Goal: Task Accomplishment & Management: Manage account settings

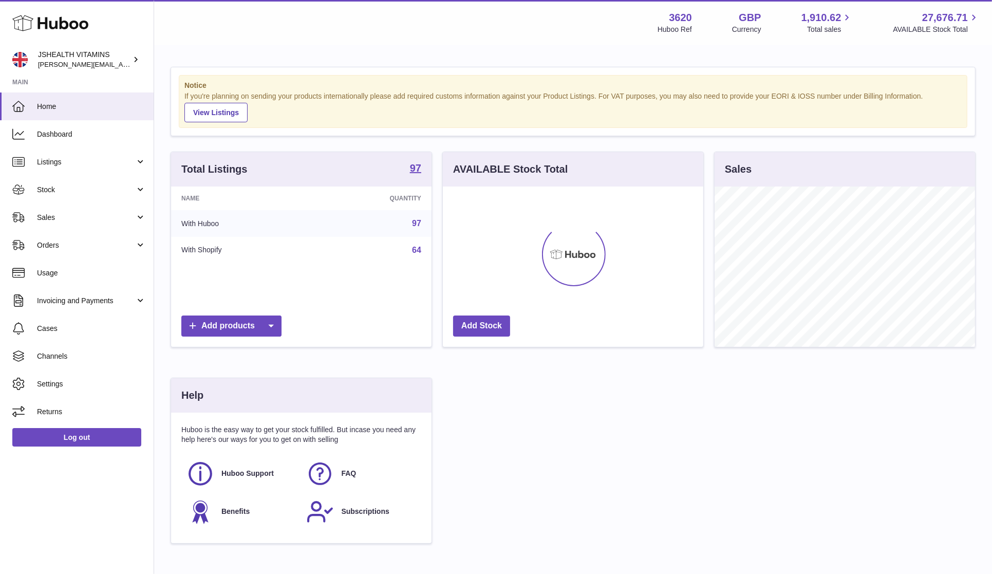
scroll to position [160, 261]
click at [55, 188] on span "Stock" at bounding box center [86, 190] width 98 height 10
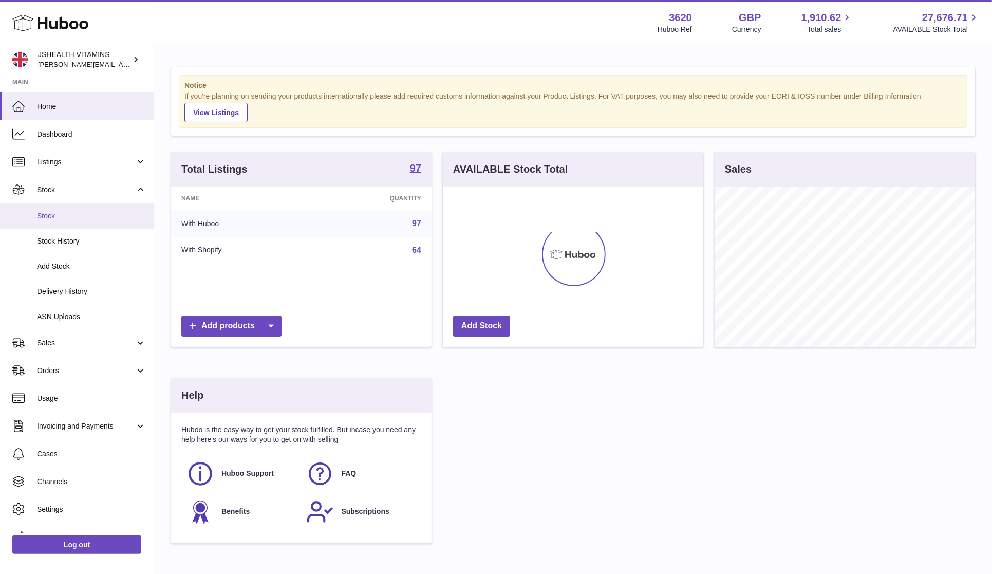
click at [60, 206] on link "Stock" at bounding box center [77, 215] width 154 height 25
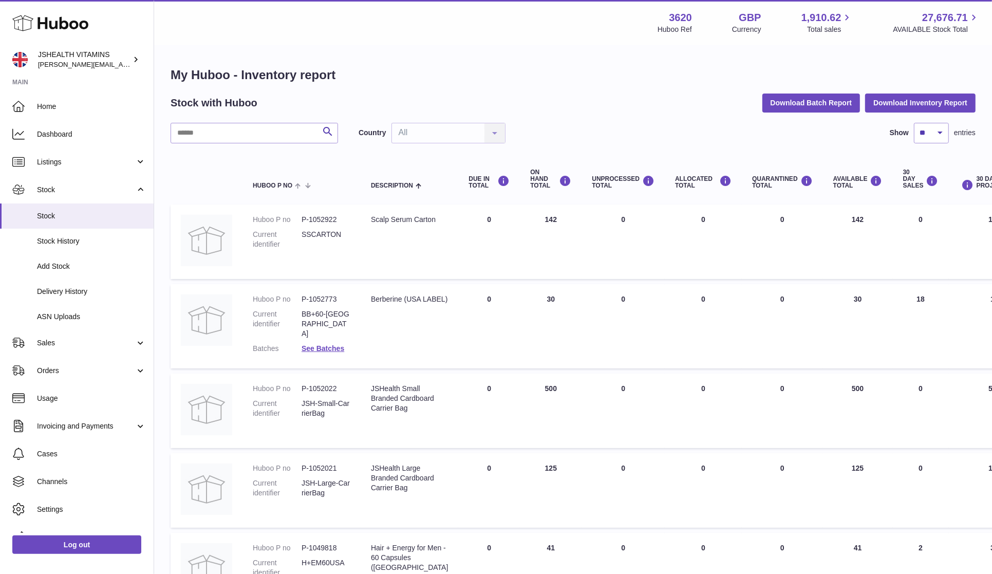
click at [224, 119] on div "My Huboo - Inventory report Stock with Huboo Download Batch Report Download Inv…" at bounding box center [573, 563] width 805 height 993
click at [225, 142] on input "text" at bounding box center [255, 133] width 168 height 21
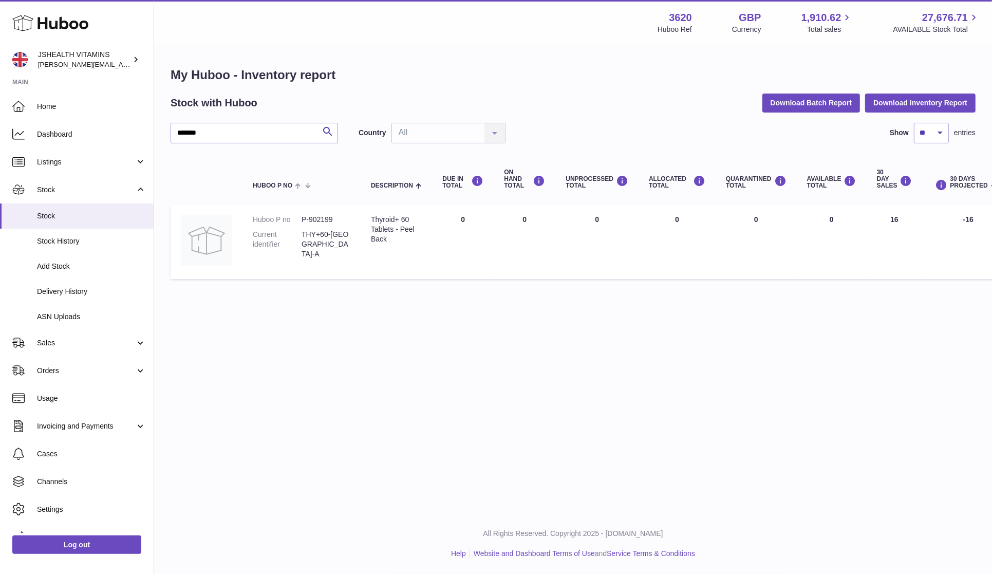
click at [323, 216] on dd "P-902199" at bounding box center [326, 220] width 49 height 10
drag, startPoint x: 323, startPoint y: 216, endPoint x: 288, endPoint y: 213, distance: 35.0
click at [323, 216] on dd "P-902199" at bounding box center [326, 220] width 49 height 10
copy dd "902199"
click at [241, 125] on input "*******" at bounding box center [255, 133] width 168 height 21
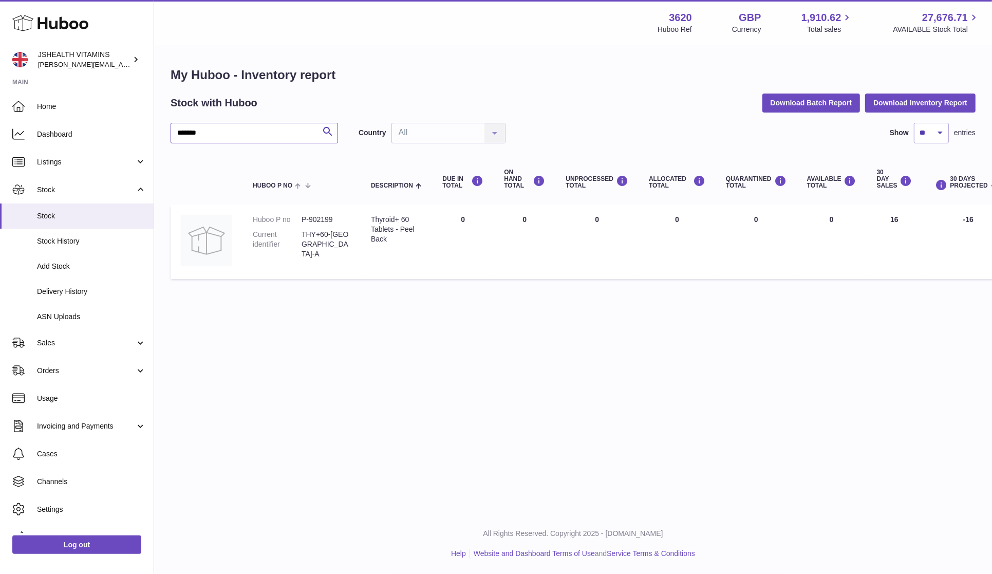
click at [241, 125] on input "*******" at bounding box center [255, 133] width 168 height 21
type input "****"
click at [319, 217] on dd "P-918745" at bounding box center [326, 220] width 49 height 10
drag, startPoint x: 319, startPoint y: 217, endPoint x: 324, endPoint y: 215, distance: 5.4
click at [319, 217] on dd "P-918745" at bounding box center [326, 220] width 49 height 10
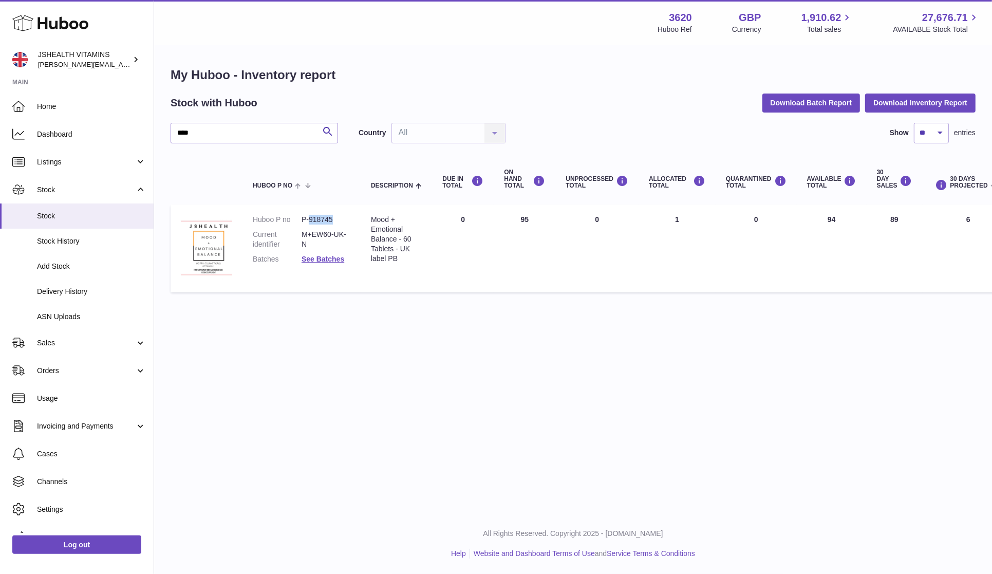
copy dd "918745"
click at [55, 320] on span "ASN Uploads" at bounding box center [91, 317] width 109 height 10
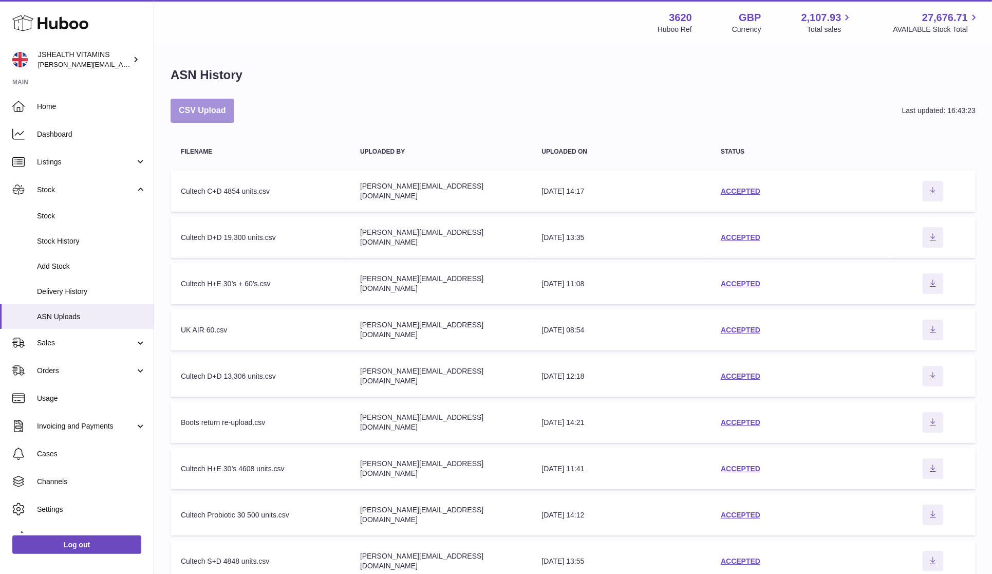
click at [204, 106] on button "CSV Upload" at bounding box center [203, 111] width 64 height 24
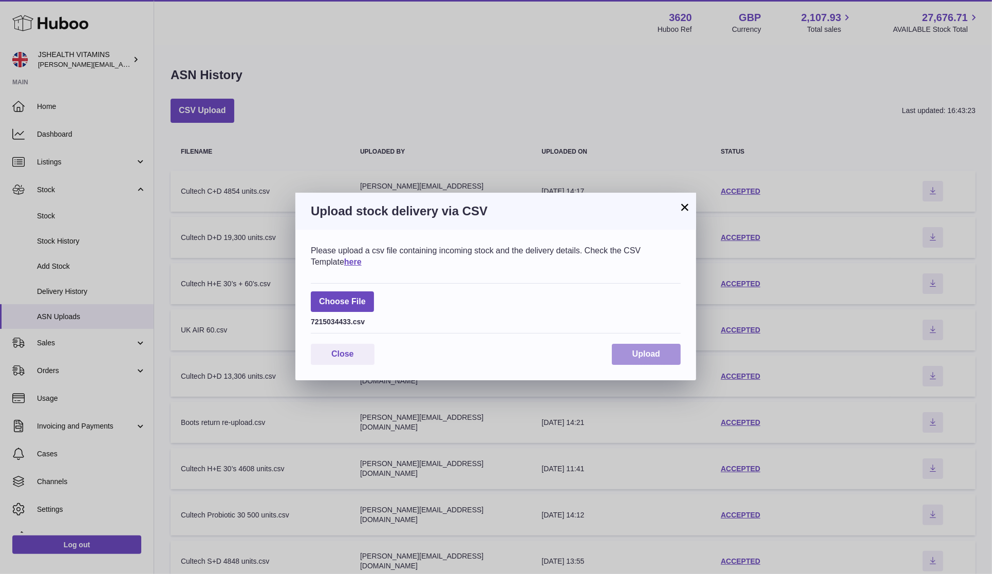
click at [645, 360] on button "Upload" at bounding box center [646, 354] width 69 height 21
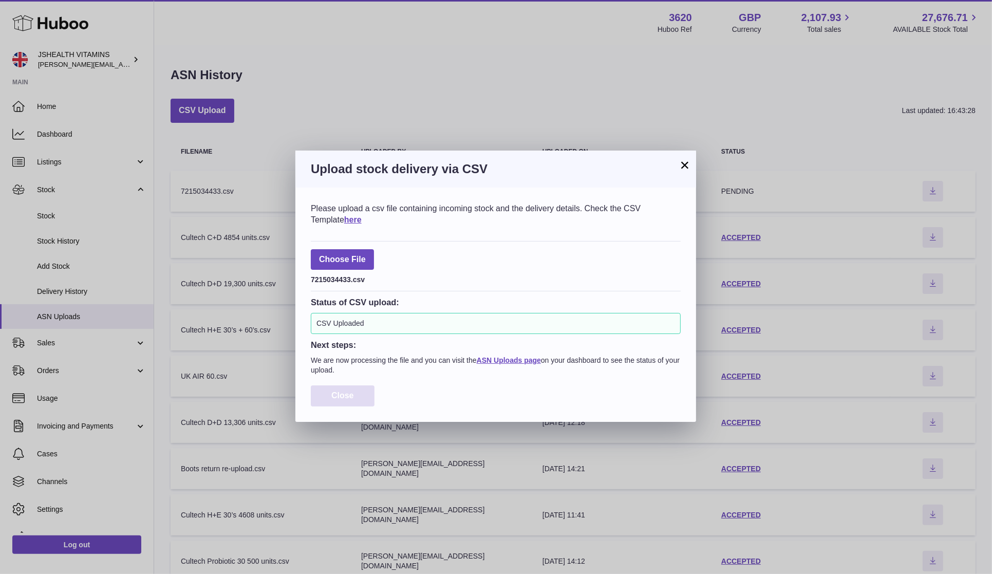
click at [363, 406] on button "Close" at bounding box center [343, 395] width 64 height 21
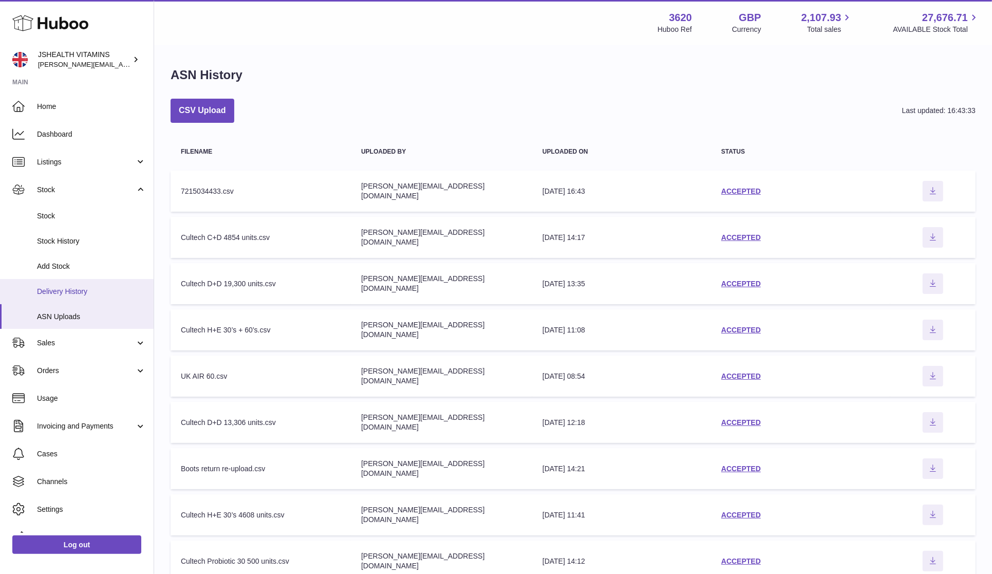
click at [78, 292] on span "Delivery History" at bounding box center [91, 292] width 109 height 10
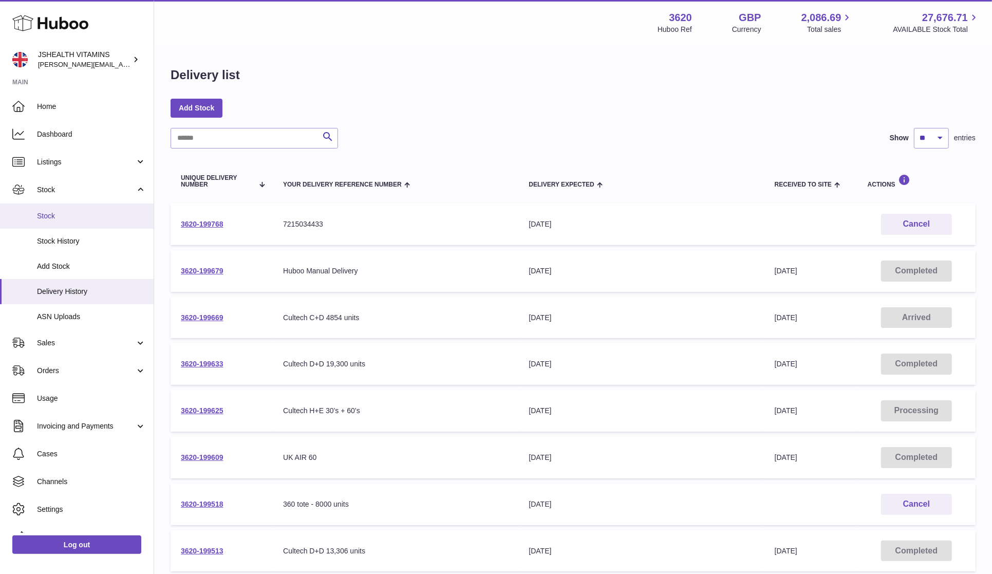
click at [47, 220] on link "Stock" at bounding box center [77, 215] width 154 height 25
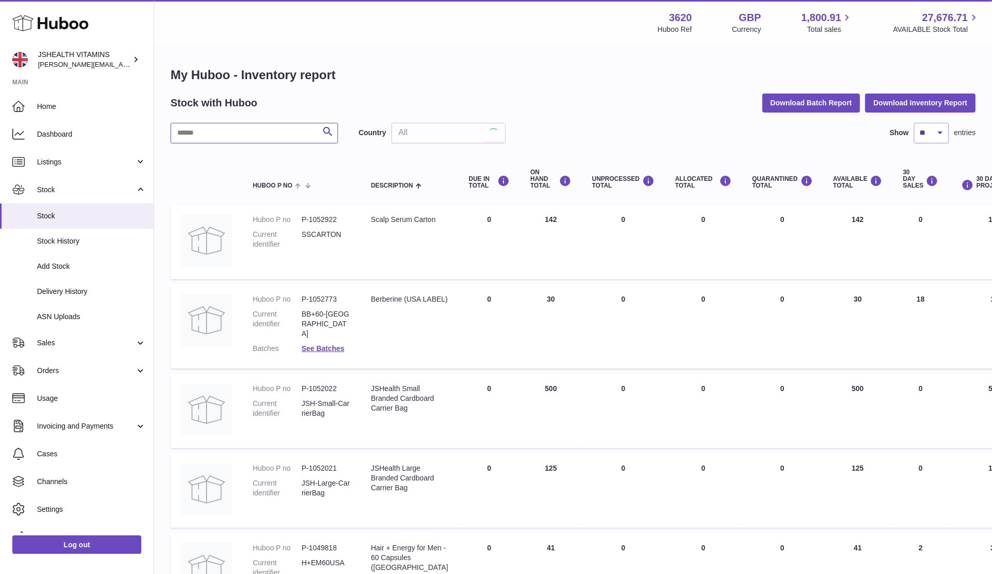
click at [224, 142] on input "text" at bounding box center [255, 133] width 168 height 21
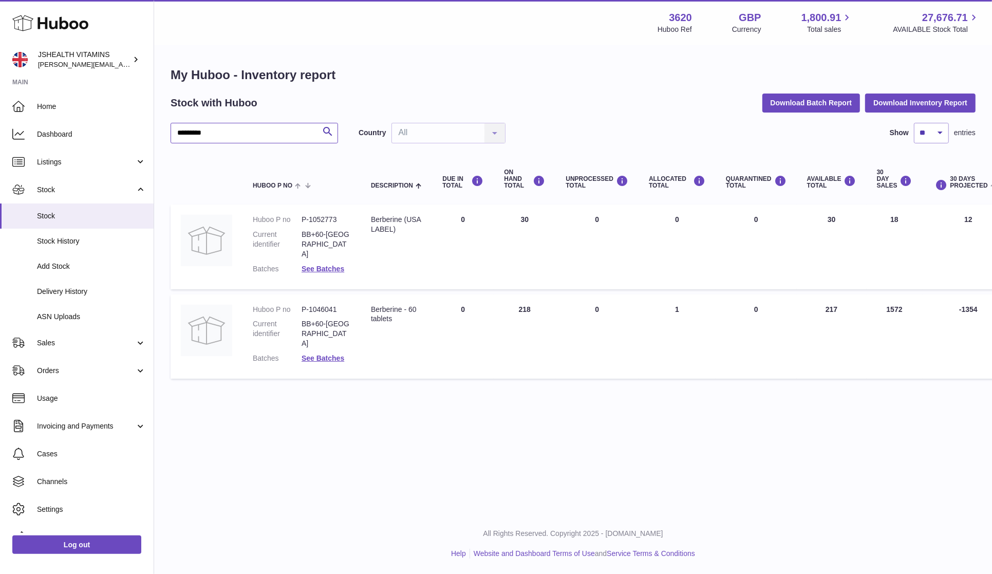
type input "*********"
click at [321, 305] on dd "P-1046041" at bounding box center [326, 310] width 49 height 10
copy dd "1046041"
click at [71, 312] on span "ASN Uploads" at bounding box center [91, 317] width 109 height 10
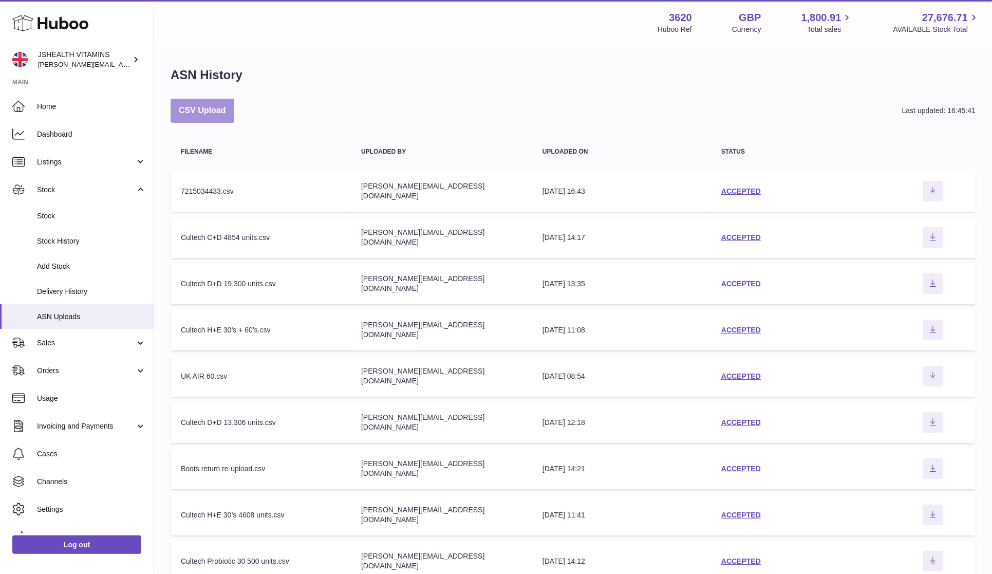
click at [210, 111] on button "CSV Upload" at bounding box center [203, 111] width 64 height 24
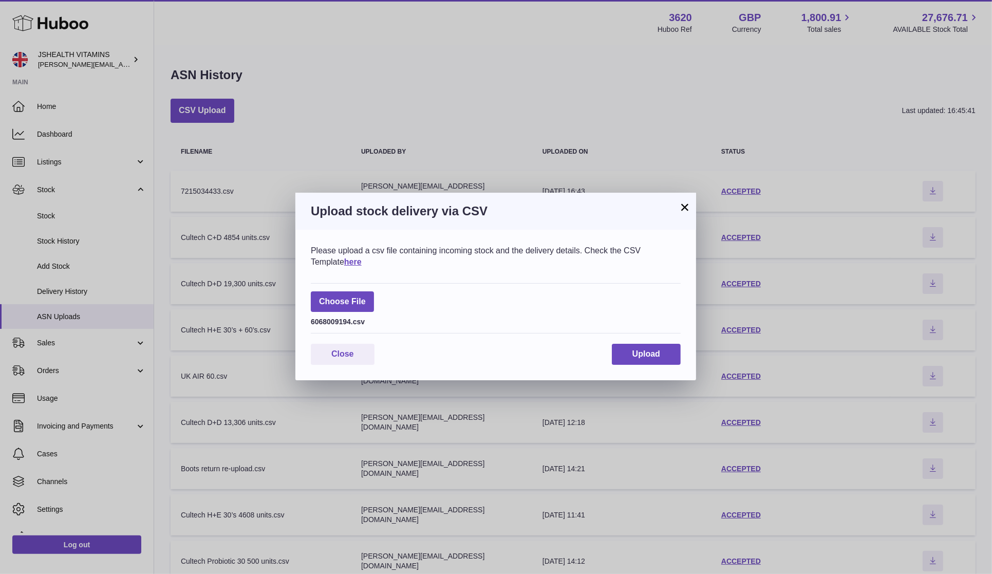
click at [643, 367] on div "Please upload a csv file containing incoming stock and the delivery details. Ch…" at bounding box center [495, 305] width 401 height 151
click at [646, 357] on span "Upload" at bounding box center [647, 353] width 28 height 9
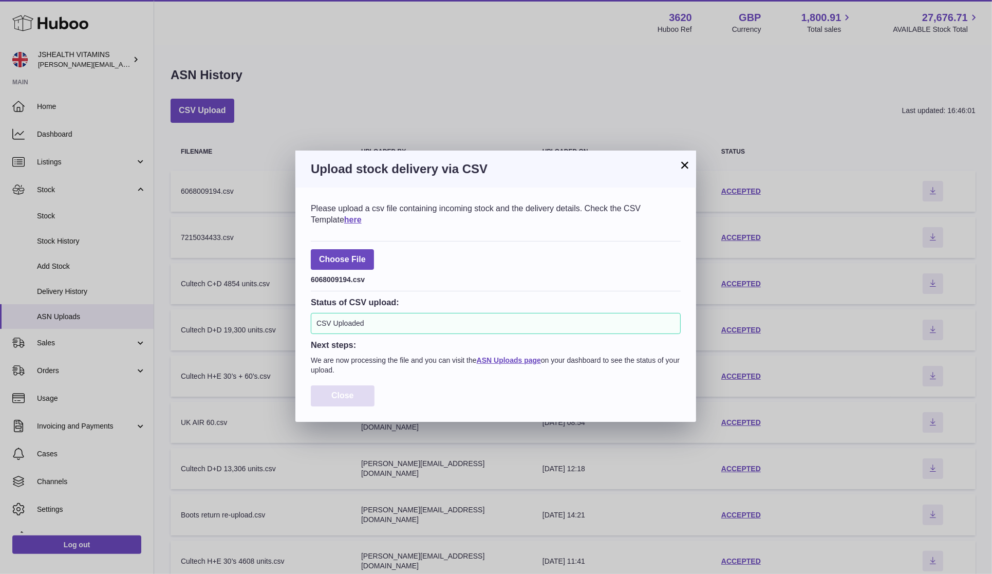
click at [348, 393] on span "Close" at bounding box center [342, 395] width 23 height 9
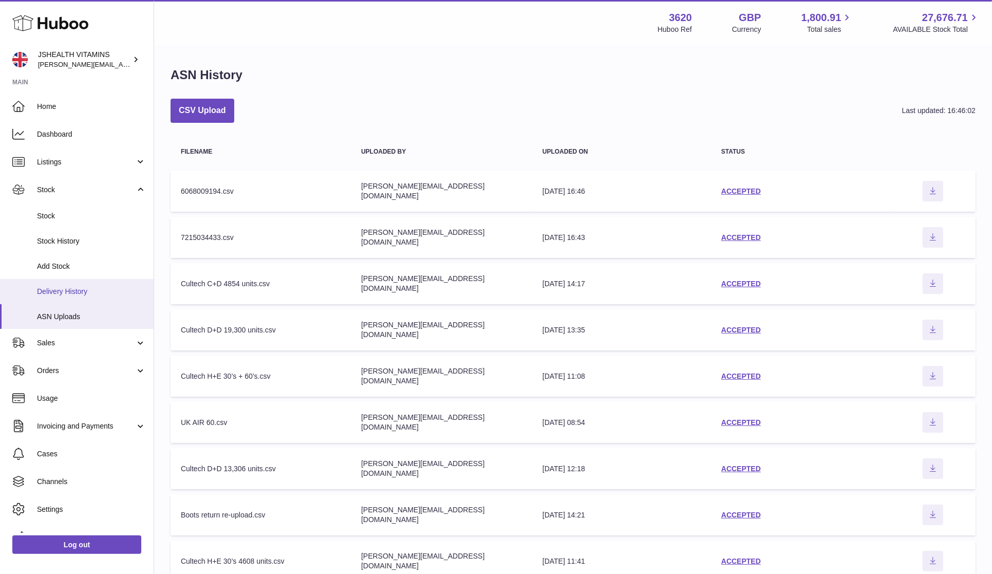
click at [96, 288] on span "Delivery History" at bounding box center [91, 292] width 109 height 10
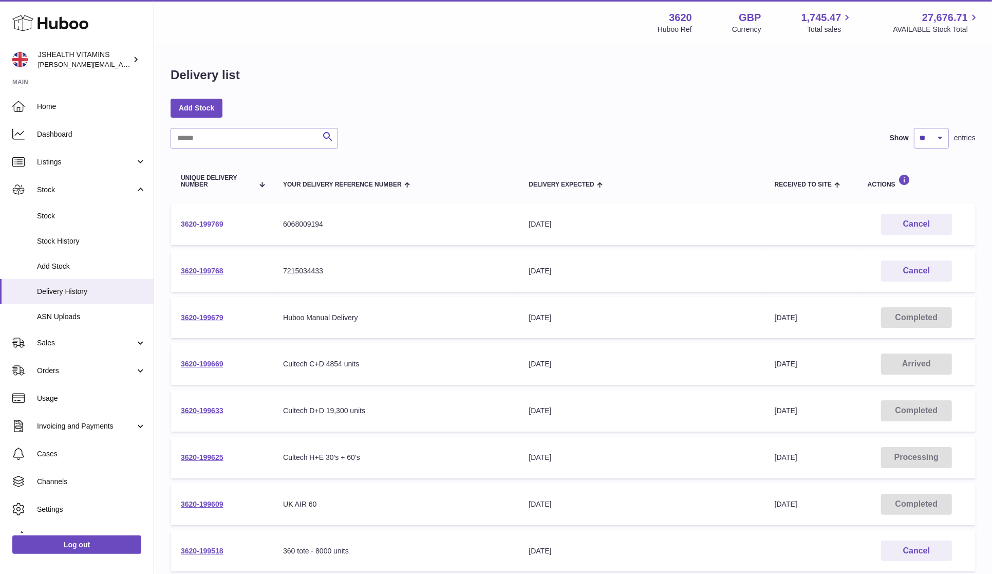
click at [206, 224] on link "3620-199769" at bounding box center [202, 224] width 43 height 8
click at [203, 267] on link "3620-199768" at bounding box center [202, 271] width 43 height 8
click at [194, 269] on link "3620-199768" at bounding box center [202, 271] width 43 height 8
click at [211, 218] on td "3620-199769" at bounding box center [222, 224] width 102 height 42
click at [211, 222] on link "3620-199769" at bounding box center [202, 224] width 43 height 8
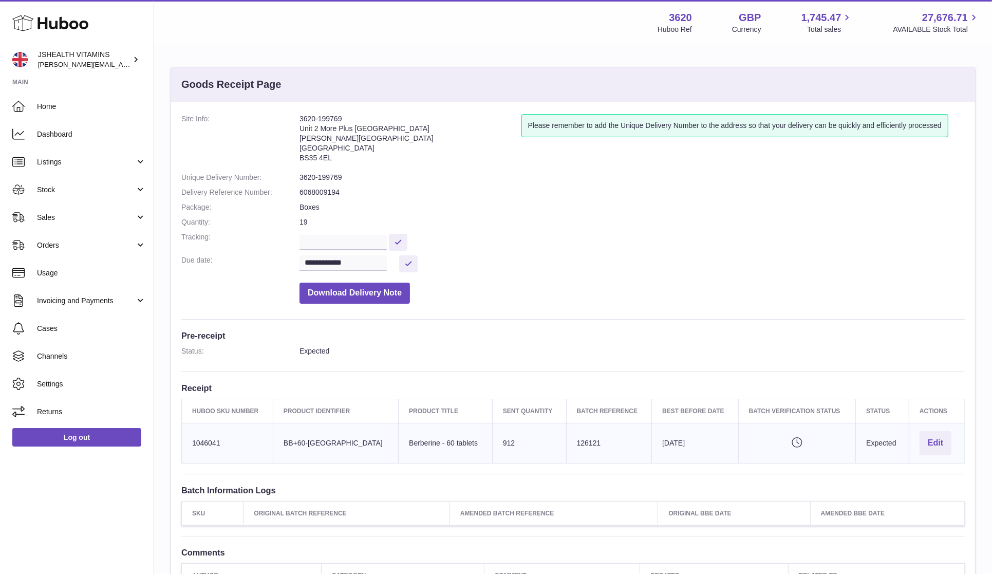
click at [327, 183] on dl "**********" at bounding box center [573, 211] width 784 height 195
click at [331, 179] on dd "3620-199769" at bounding box center [632, 178] width 665 height 10
drag, startPoint x: 331, startPoint y: 179, endPoint x: 500, endPoint y: 13, distance: 236.6
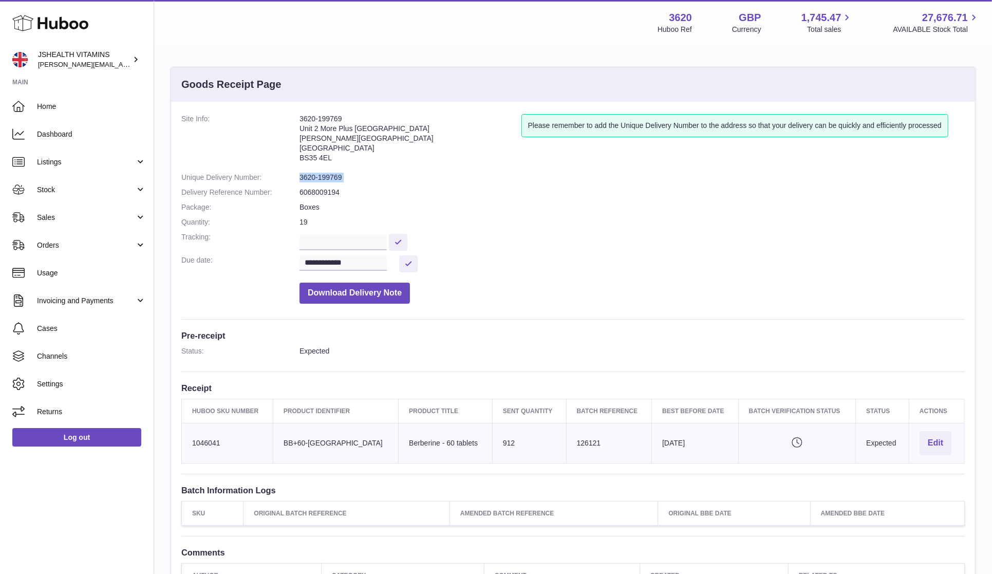
click at [331, 179] on dd "3620-199769" at bounding box center [632, 178] width 665 height 10
copy dl "3620-199769"
click at [363, 262] on input "**********" at bounding box center [343, 262] width 87 height 15
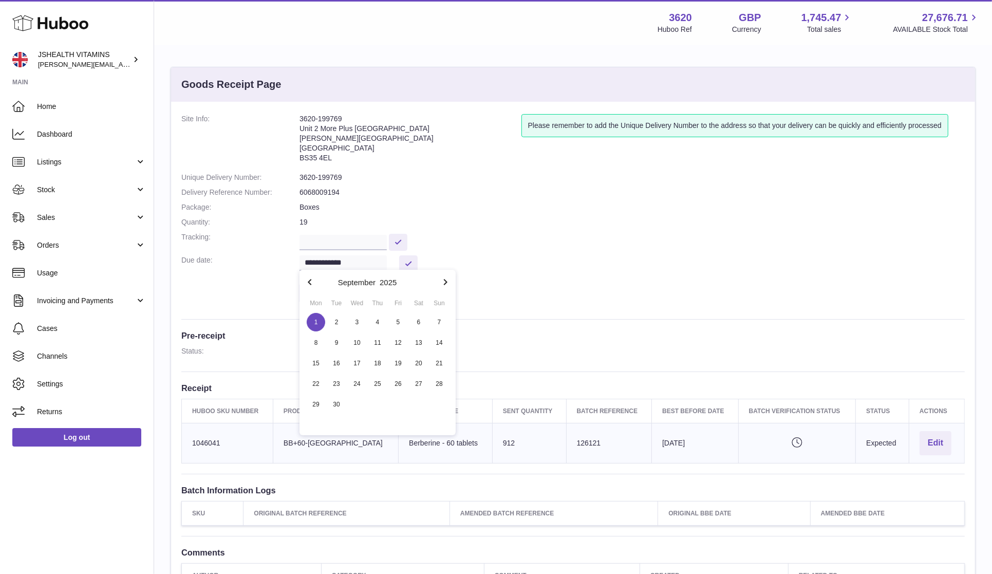
click at [733, 236] on dd at bounding box center [632, 241] width 665 height 18
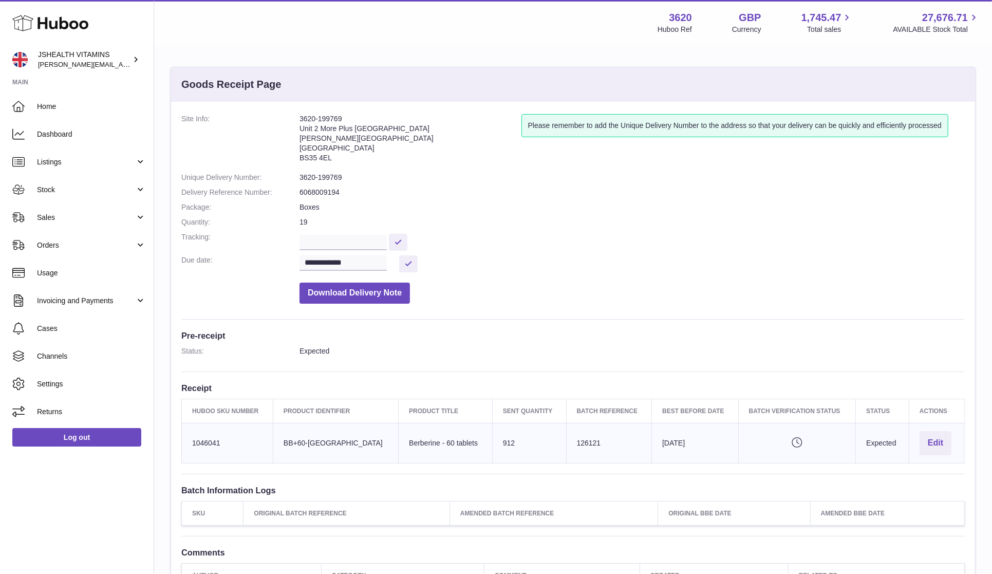
drag, startPoint x: 544, startPoint y: 166, endPoint x: 459, endPoint y: 175, distance: 84.8
click at [543, 166] on div "Please remember to add the Unique Delivery Number to the address so that your d…" at bounding box center [743, 140] width 443 height 53
click at [307, 175] on dd "3620-199769" at bounding box center [632, 178] width 665 height 10
drag, startPoint x: 307, startPoint y: 175, endPoint x: 411, endPoint y: 165, distance: 104.8
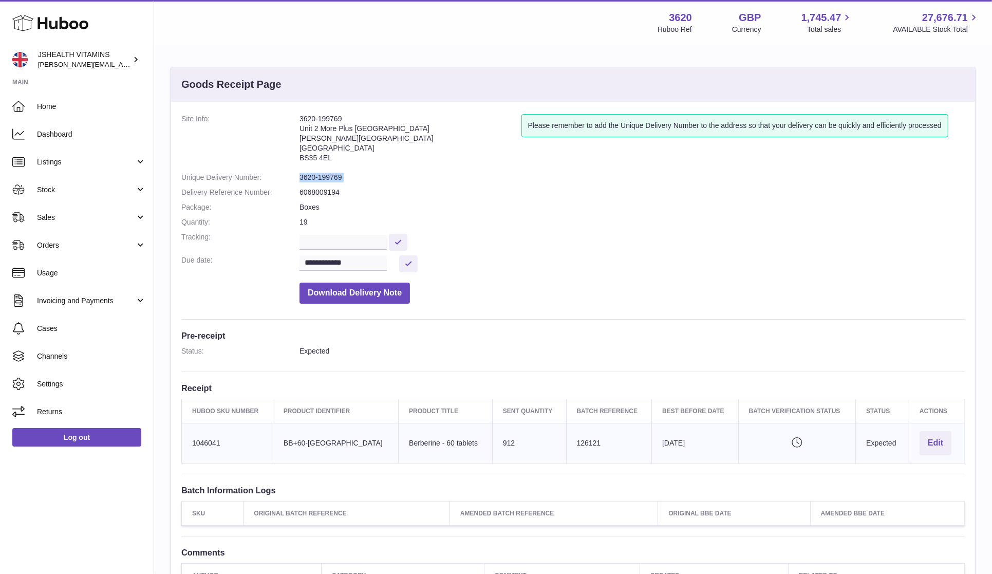
click at [309, 175] on dd "3620-199769" at bounding box center [632, 178] width 665 height 10
copy dl "3620-199769"
drag, startPoint x: 456, startPoint y: 442, endPoint x: 525, endPoint y: 418, distance: 73.0
click at [423, 443] on td "Product title Berberine - 60 tablets" at bounding box center [446, 443] width 94 height 40
copy td "0 tablets"
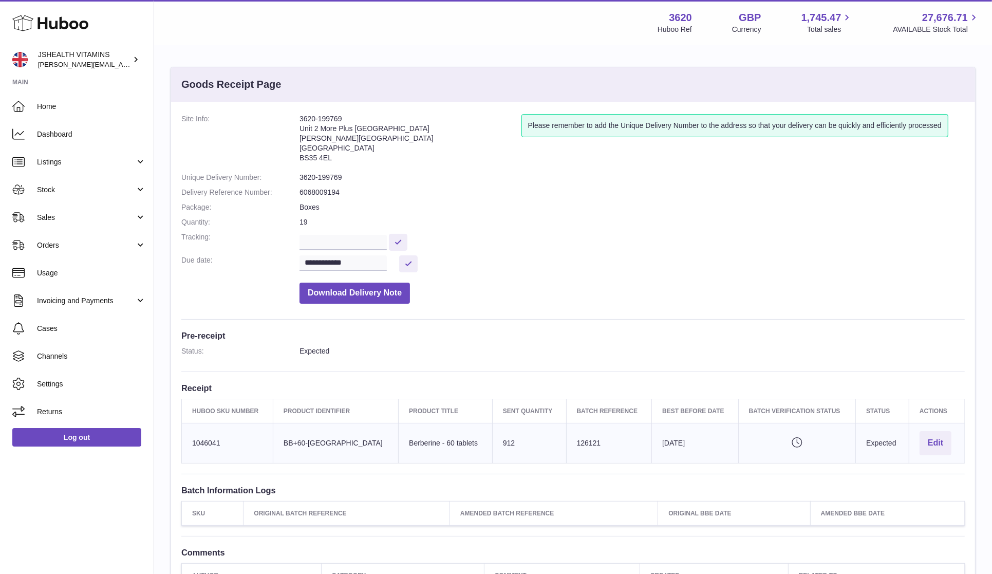
drag, startPoint x: 374, startPoint y: 442, endPoint x: 420, endPoint y: 451, distance: 47.0
click at [399, 442] on td "Product title Berberine - 60 tablets" at bounding box center [446, 443] width 94 height 40
drag, startPoint x: 421, startPoint y: 445, endPoint x: 621, endPoint y: 341, distance: 225.5
click at [460, 444] on td "Product title Berberine - 60 tablets" at bounding box center [446, 443] width 94 height 40
copy td "60 tablets"
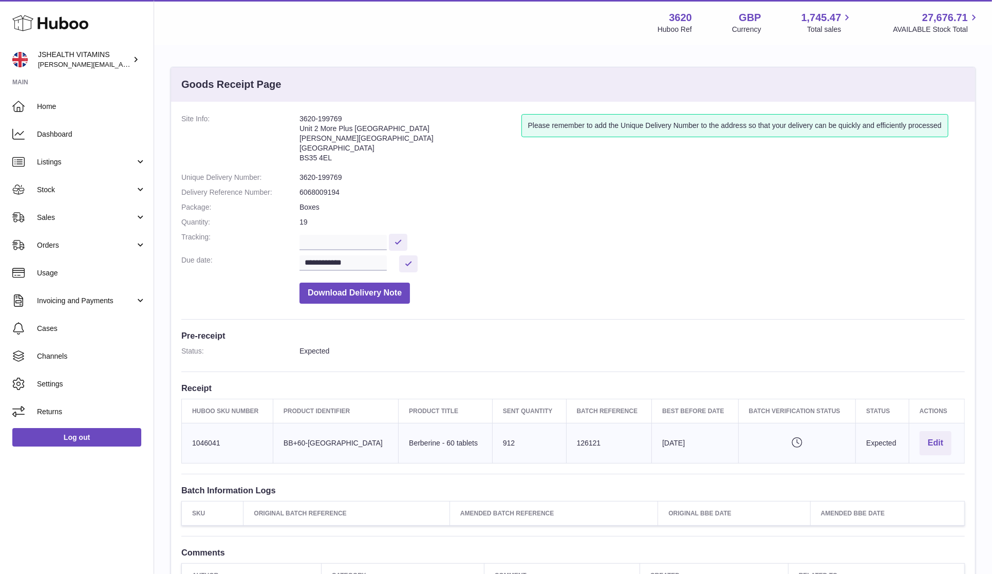
click at [316, 445] on td "Client Identifier BB+60-UK" at bounding box center [335, 443] width 125 height 40
click at [210, 445] on td "Huboo SKU Number 1046041" at bounding box center [227, 443] width 91 height 40
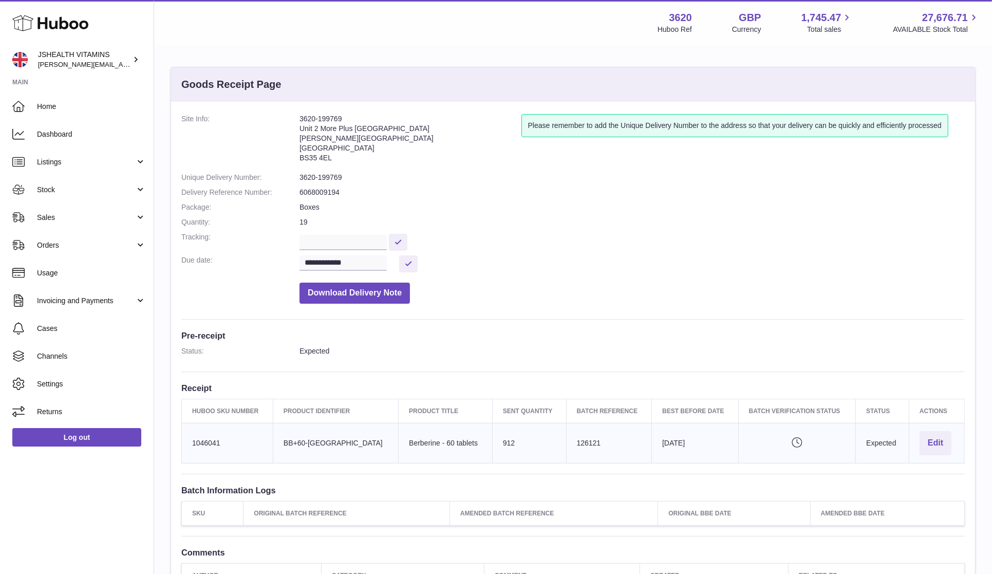
copy td "1046041"
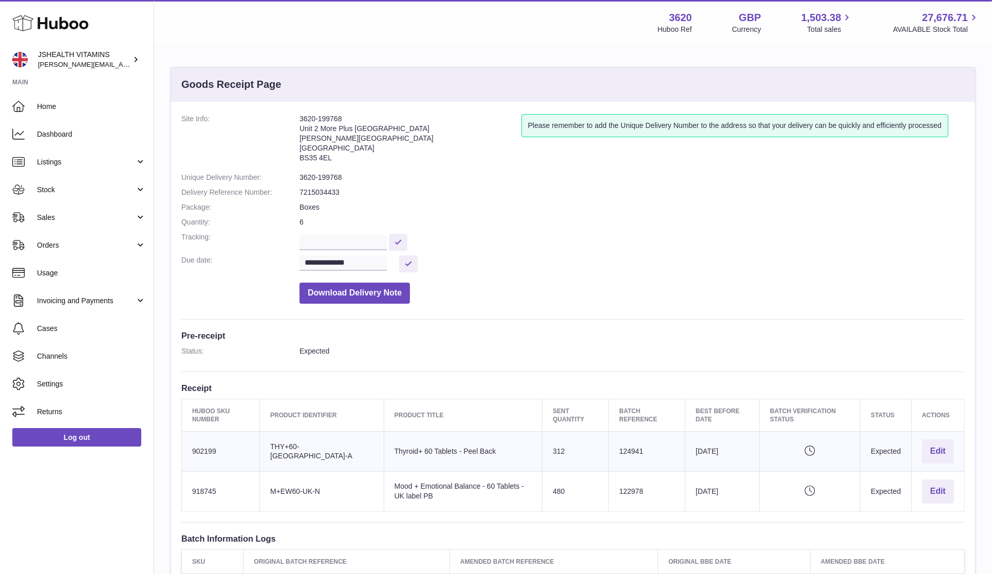
click at [323, 177] on dd "3620-199768" at bounding box center [632, 178] width 665 height 10
copy dl "3620-199768"
drag, startPoint x: 384, startPoint y: 467, endPoint x: 375, endPoint y: 467, distance: 9.2
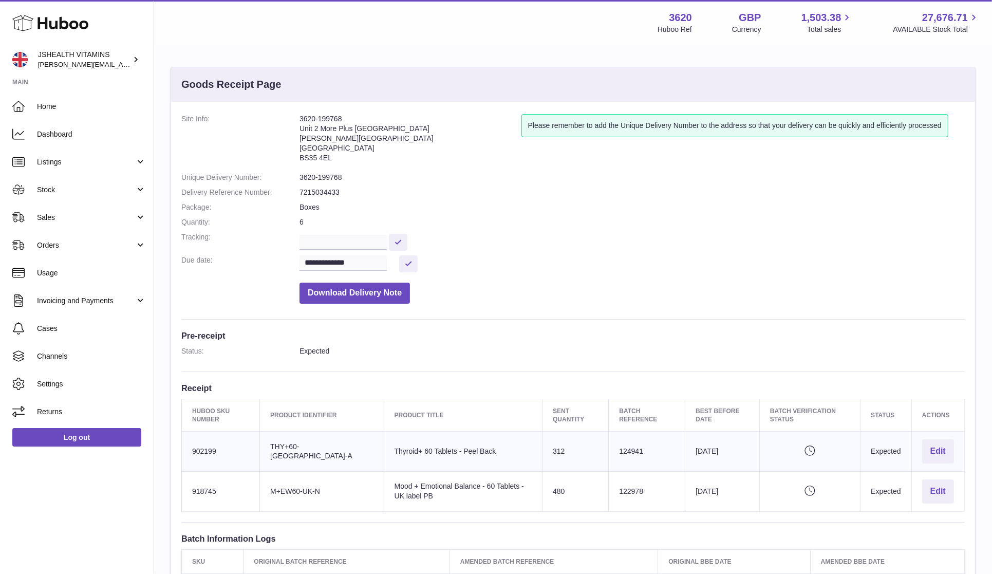
click at [384, 467] on td "Product title Thyroid+ 60 Tablets - Peel Back" at bounding box center [463, 452] width 159 height 40
drag, startPoint x: 491, startPoint y: 453, endPoint x: 540, endPoint y: 429, distance: 55.2
click at [384, 455] on td "Product title Thyroid+ 60 Tablets - Peel Back" at bounding box center [463, 452] width 159 height 40
copy td "+ 60 Tablets - Peel Back"
click at [208, 450] on td "Huboo SKU Number 902199" at bounding box center [221, 452] width 78 height 40
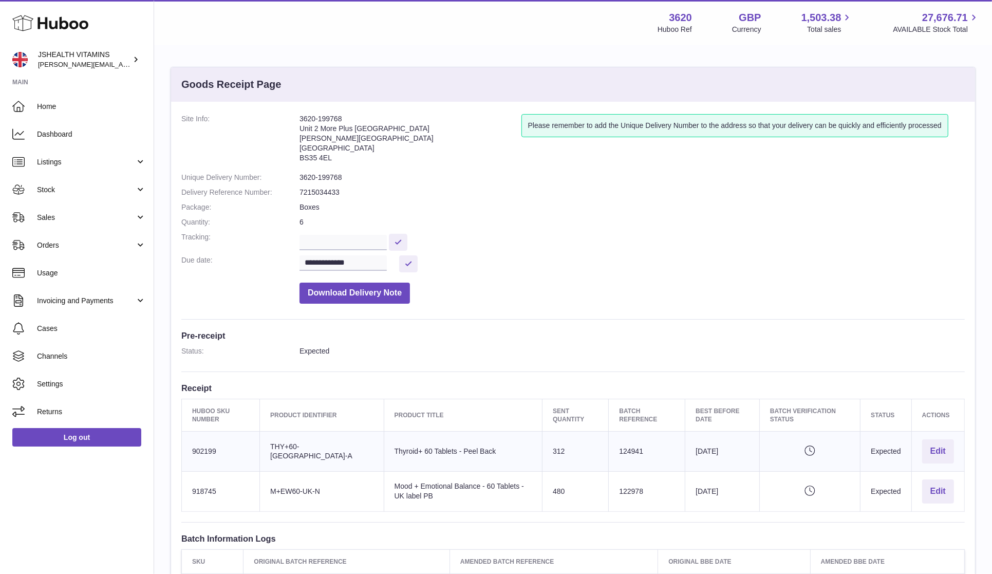
click at [208, 450] on td "Huboo SKU Number 902199" at bounding box center [221, 452] width 78 height 40
copy td "902199"
drag, startPoint x: 385, startPoint y: 497, endPoint x: 390, endPoint y: 485, distance: 12.9
click at [384, 489] on td "Product title Mood + Emotional Balance - 60 Tablets - UK label PB" at bounding box center [463, 491] width 159 height 40
copy td "+ Emotional Balance - 60 Tablets - UK label PB"
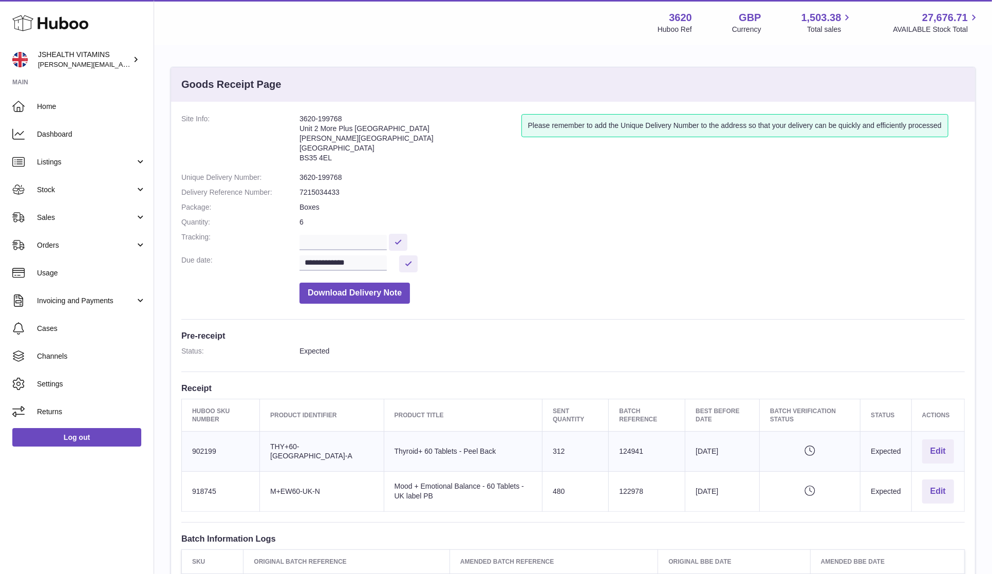
click at [182, 495] on td "Huboo SKU Number 918745" at bounding box center [221, 491] width 78 height 40
click at [184, 495] on td "Huboo SKU Number 918745" at bounding box center [221, 491] width 78 height 40
click at [200, 492] on td "Huboo SKU Number 918745" at bounding box center [221, 491] width 78 height 40
copy td "918745"
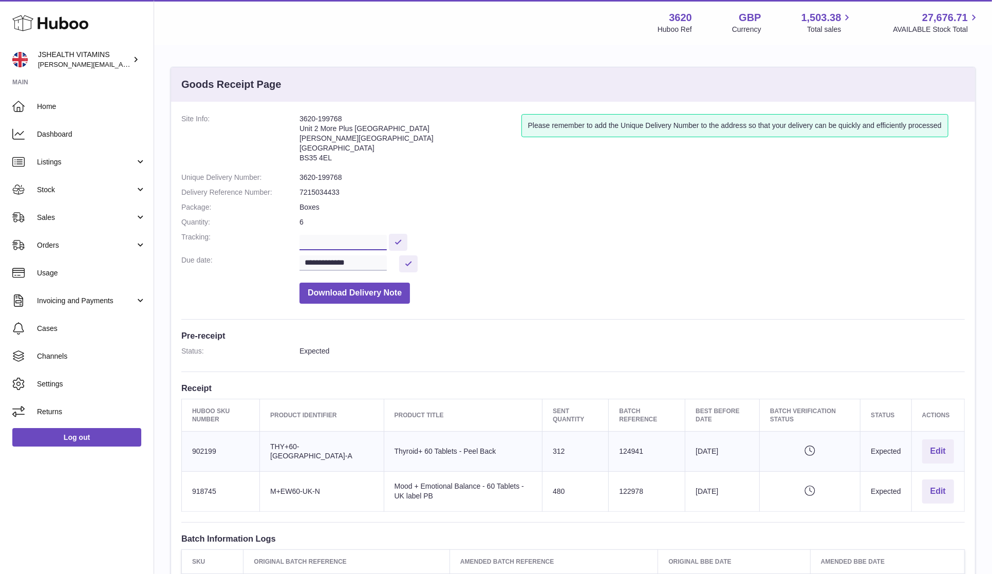
click at [355, 240] on input "text" at bounding box center [343, 242] width 87 height 15
paste input "**********"
type input "**********"
click at [403, 239] on button at bounding box center [398, 242] width 18 height 17
click at [341, 261] on input "**********" at bounding box center [343, 262] width 87 height 15
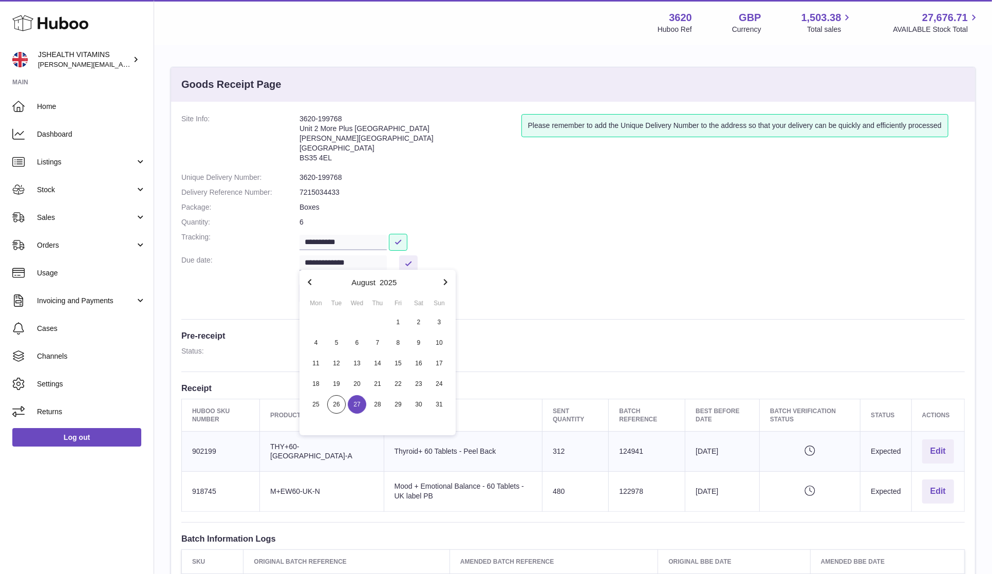
click at [336, 404] on span "26" at bounding box center [336, 404] width 18 height 18
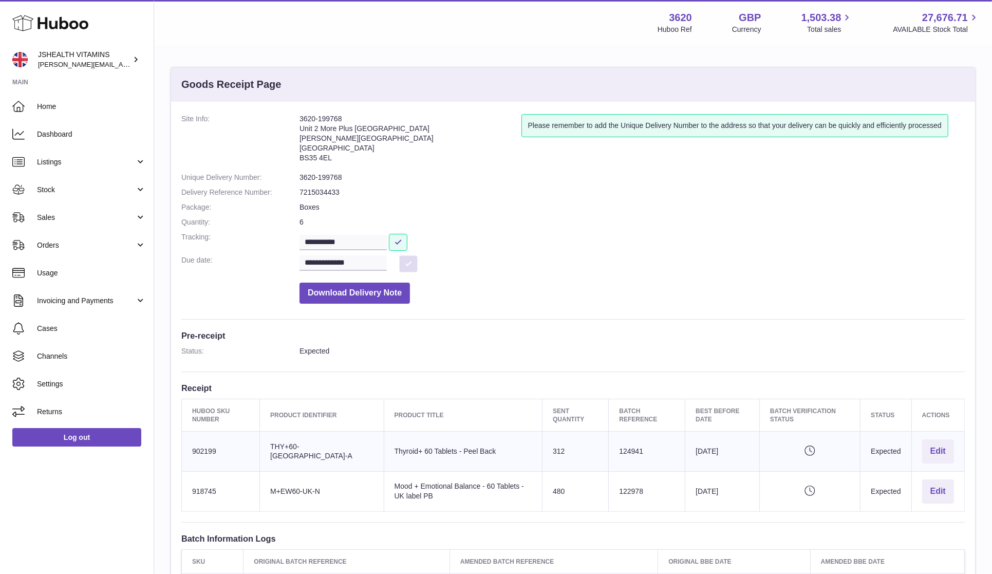
click at [401, 264] on button at bounding box center [408, 263] width 18 height 17
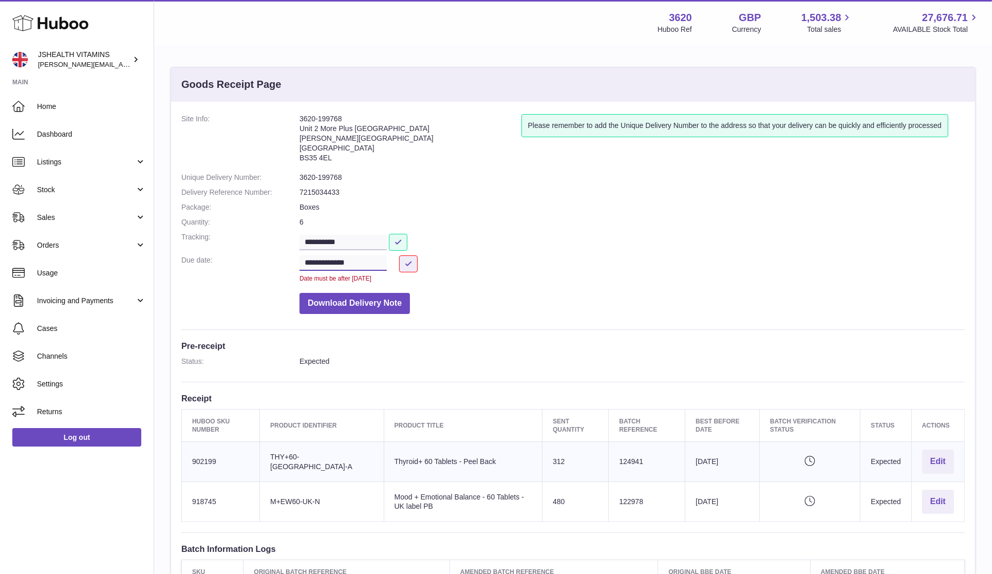
click at [375, 261] on input "**********" at bounding box center [343, 262] width 87 height 15
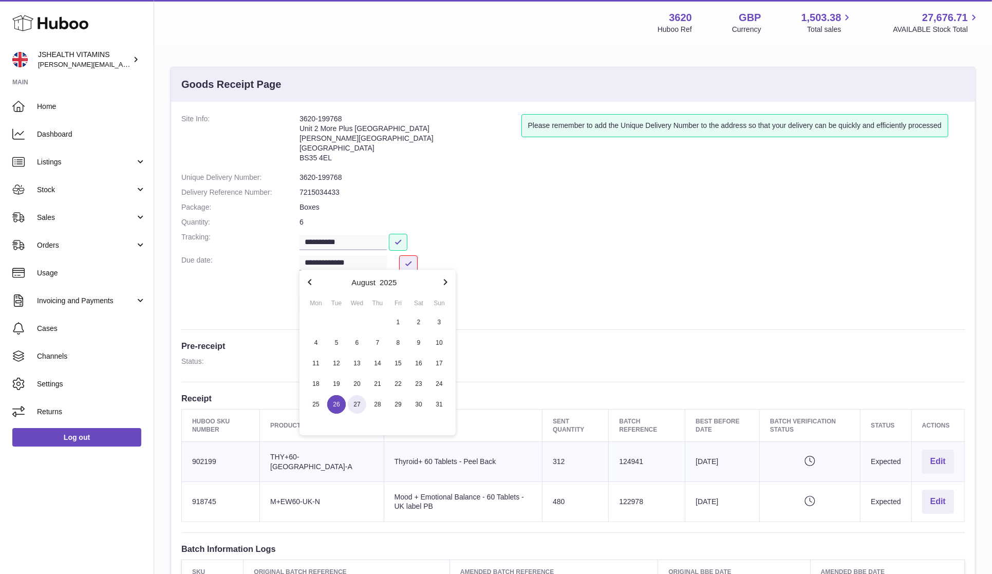
click at [354, 411] on span "27" at bounding box center [357, 404] width 18 height 18
type input "**********"
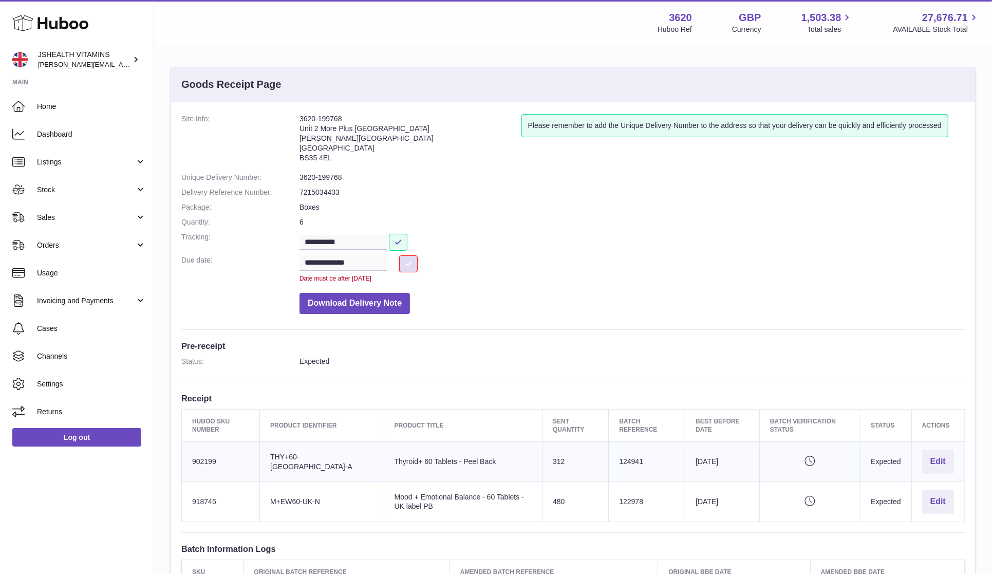
drag, startPoint x: 415, startPoint y: 256, endPoint x: 425, endPoint y: 252, distance: 11.5
click at [415, 256] on button at bounding box center [408, 263] width 18 height 17
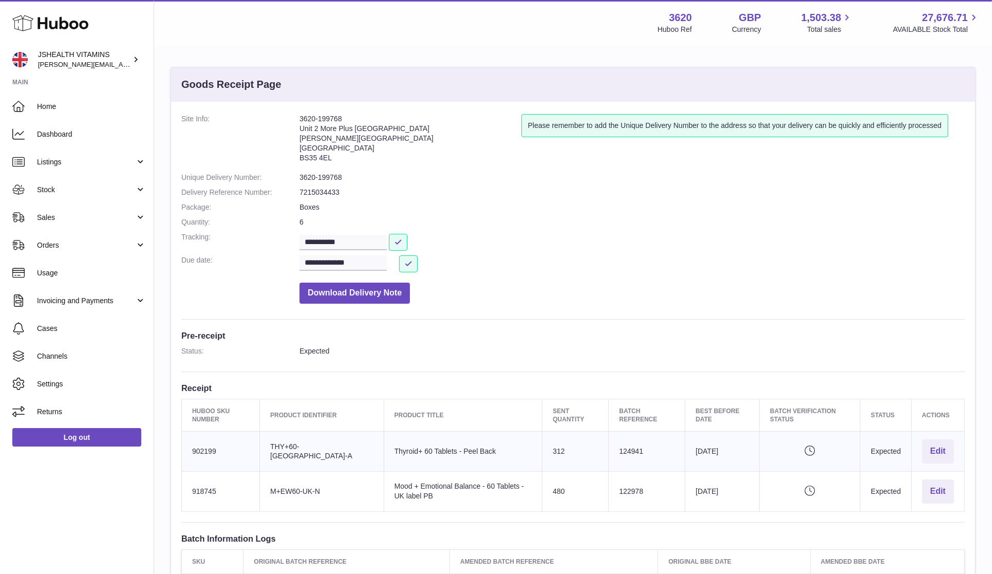
click at [613, 450] on td "Batch Reference 124941" at bounding box center [647, 452] width 77 height 40
copy td "124941"
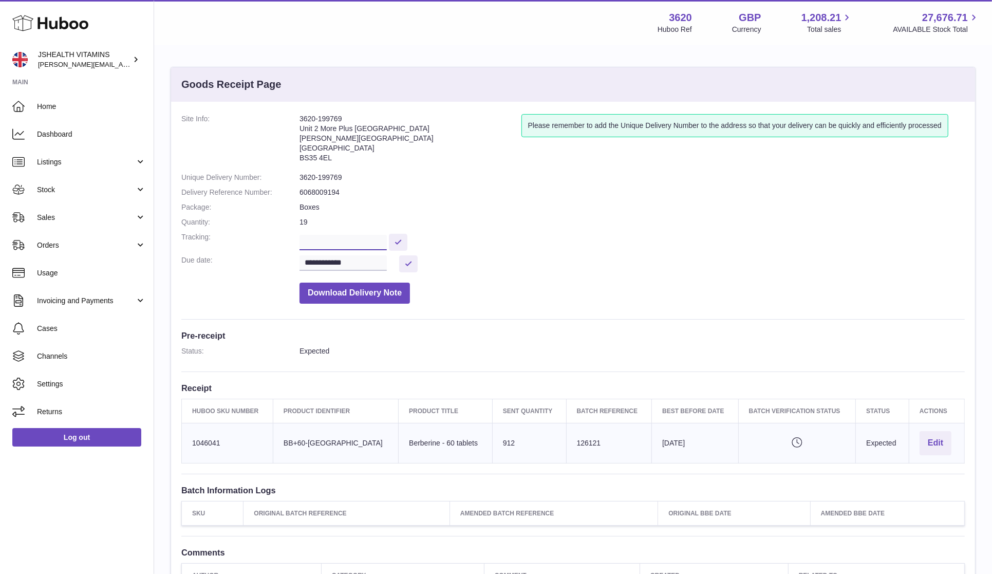
click at [343, 240] on input "text" at bounding box center [343, 242] width 87 height 15
paste input "**********"
type input "**********"
click at [418, 239] on dd "**********" at bounding box center [632, 241] width 665 height 18
click at [403, 240] on button at bounding box center [398, 242] width 18 height 17
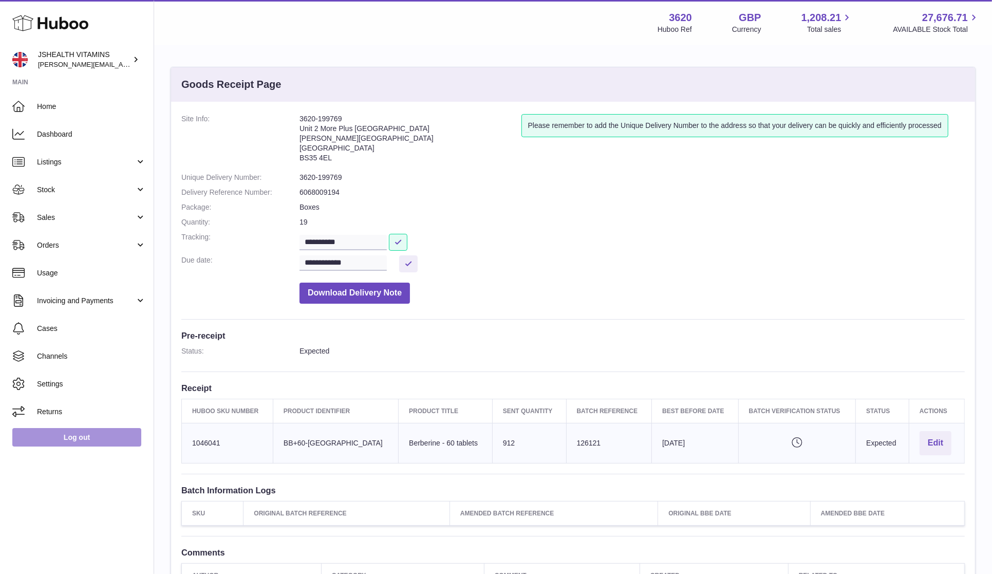
click at [110, 445] on link "Log out" at bounding box center [76, 437] width 129 height 18
